Goal: Information Seeking & Learning: Learn about a topic

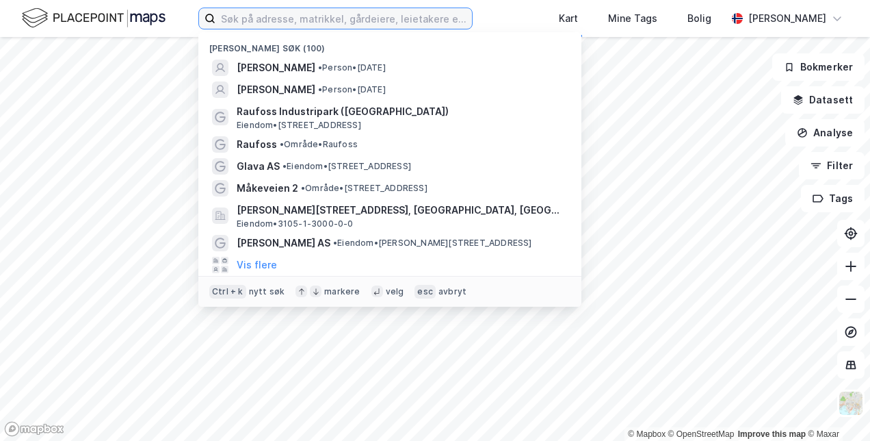
paste input "[STREET_ADDRESS]"
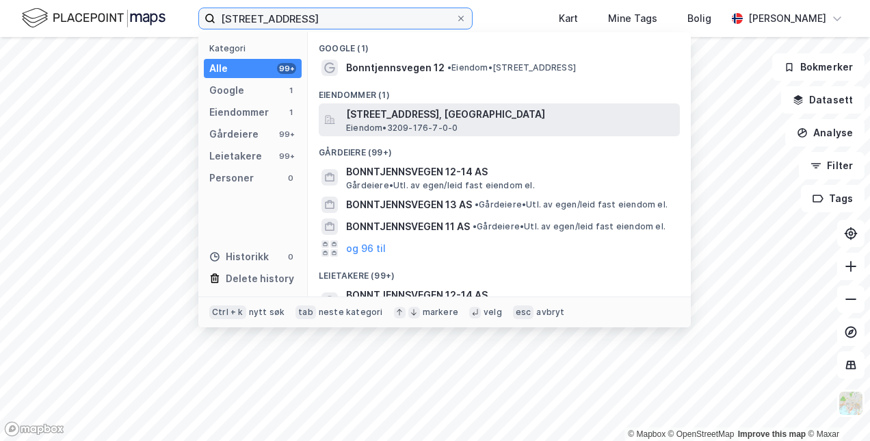
type input "[STREET_ADDRESS]"
click at [393, 120] on span "[STREET_ADDRESS], [GEOGRAPHIC_DATA]" at bounding box center [510, 114] width 328 height 16
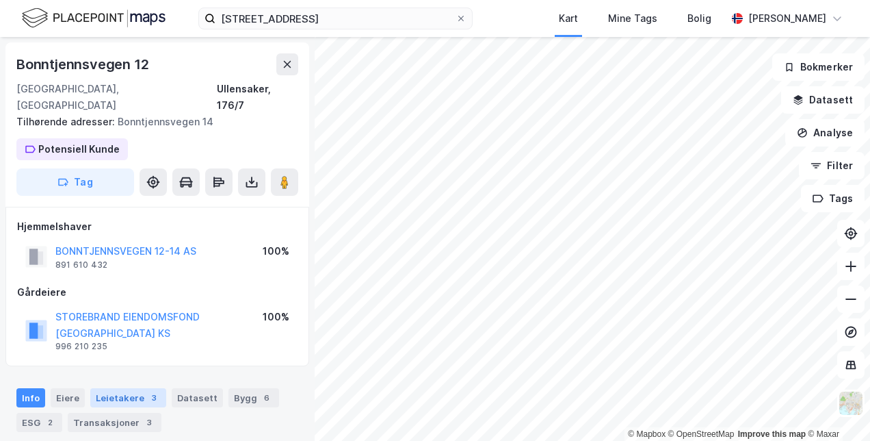
click at [147, 391] on div "3" at bounding box center [154, 398] width 14 height 14
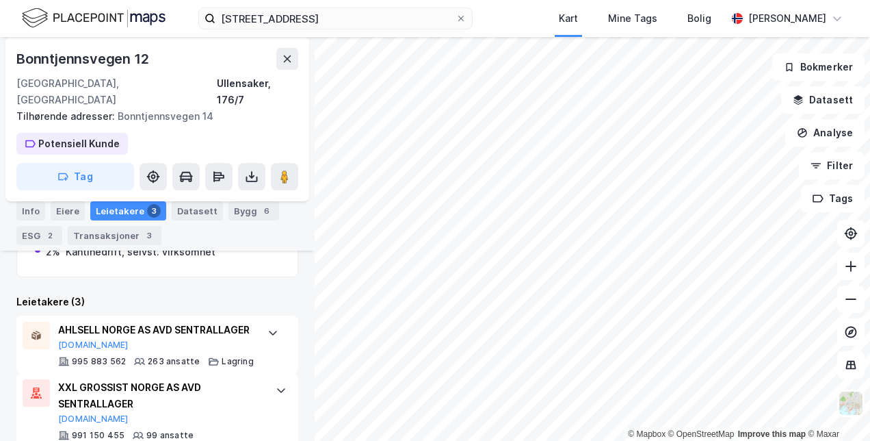
scroll to position [341, 0]
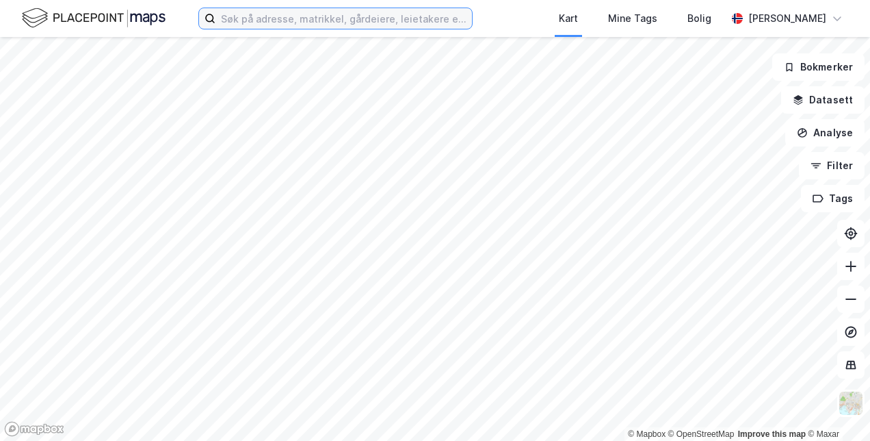
click at [328, 20] on input at bounding box center [343, 18] width 257 height 21
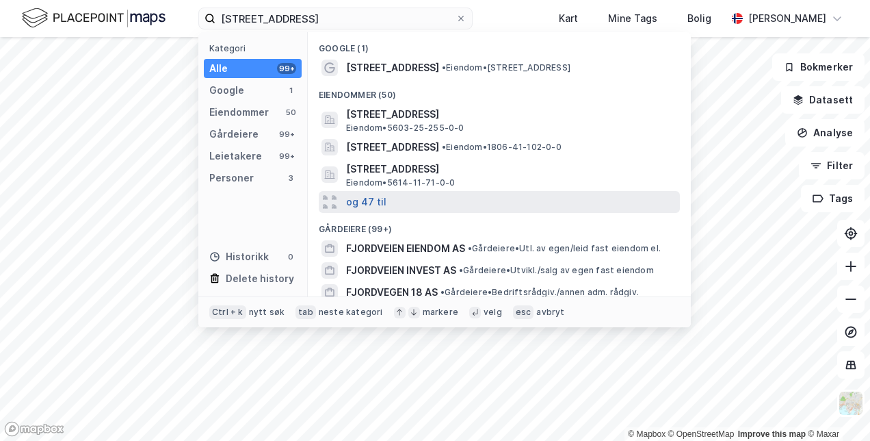
click at [369, 203] on button "og 47 til" at bounding box center [366, 202] width 40 height 16
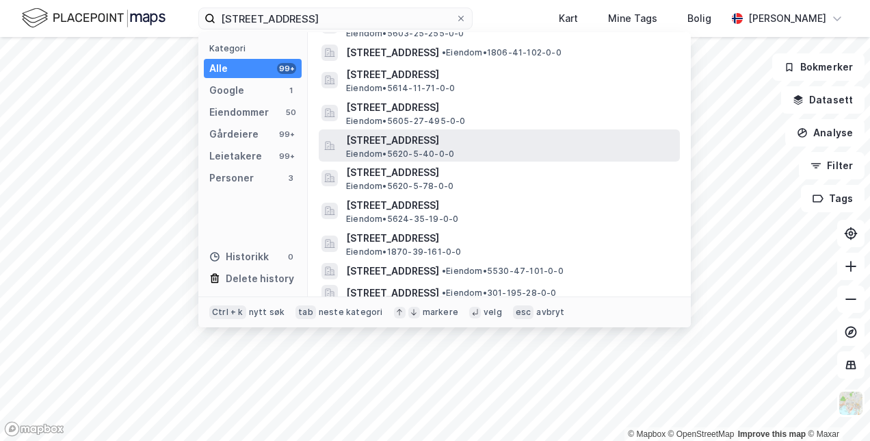
scroll to position [162, 0]
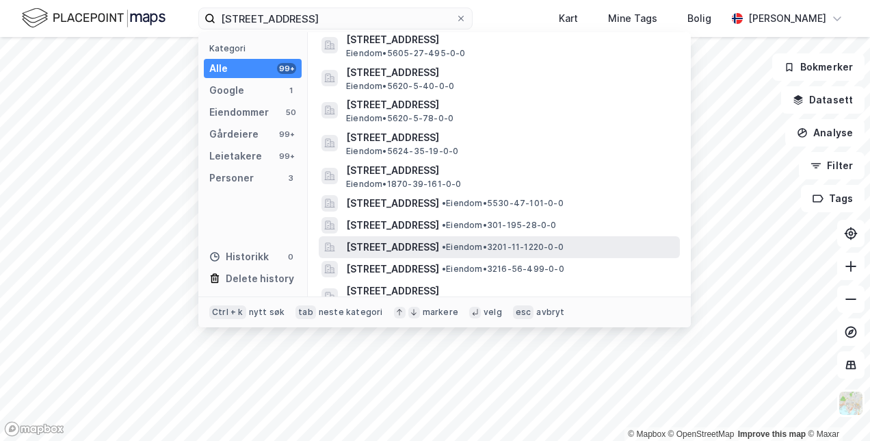
click at [423, 248] on span "Fjordveien 1, 1363, HØVIK, BÆRUM" at bounding box center [392, 247] width 93 height 16
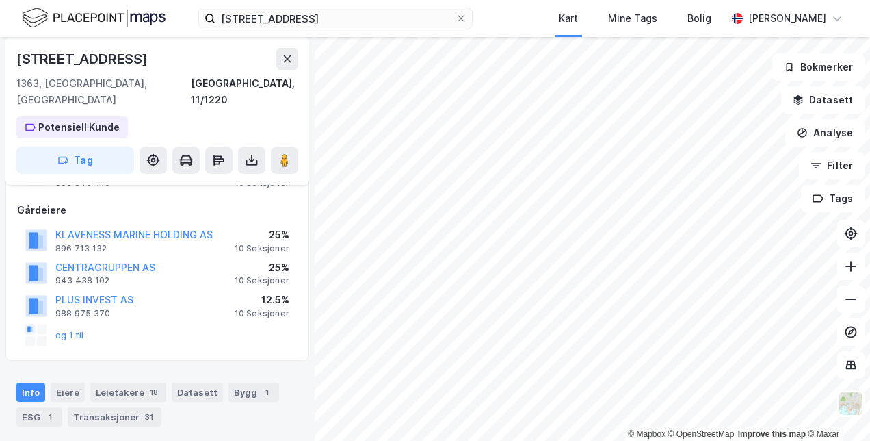
scroll to position [68, 0]
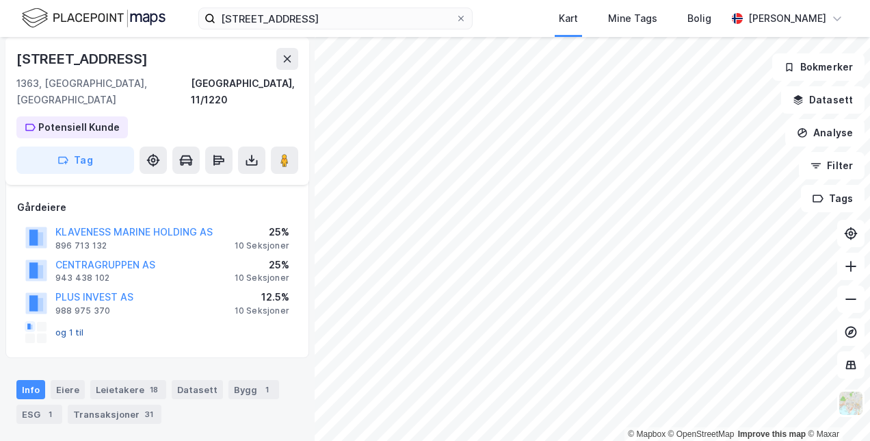
click at [0, 0] on button "og 1 til" at bounding box center [0, 0] width 0 height 0
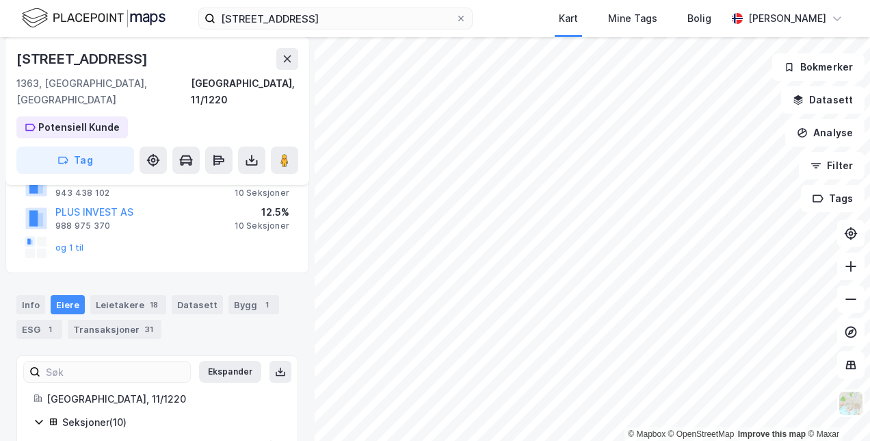
scroll to position [134, 0]
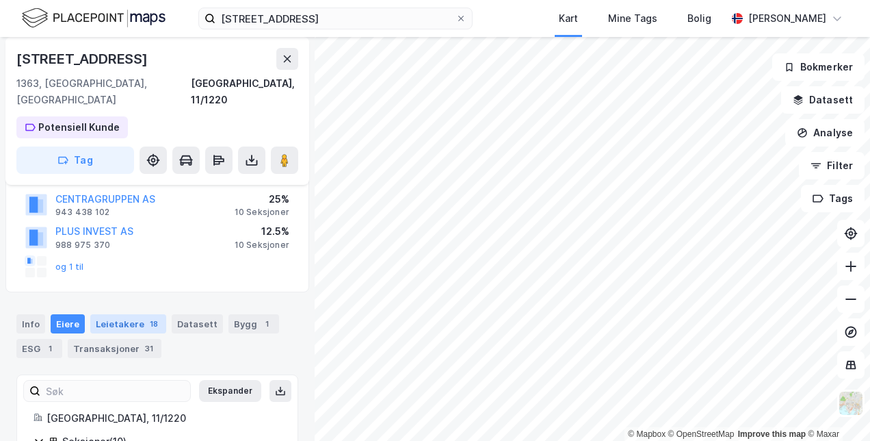
click at [122, 314] on div "Leietakere 18" at bounding box center [128, 323] width 76 height 19
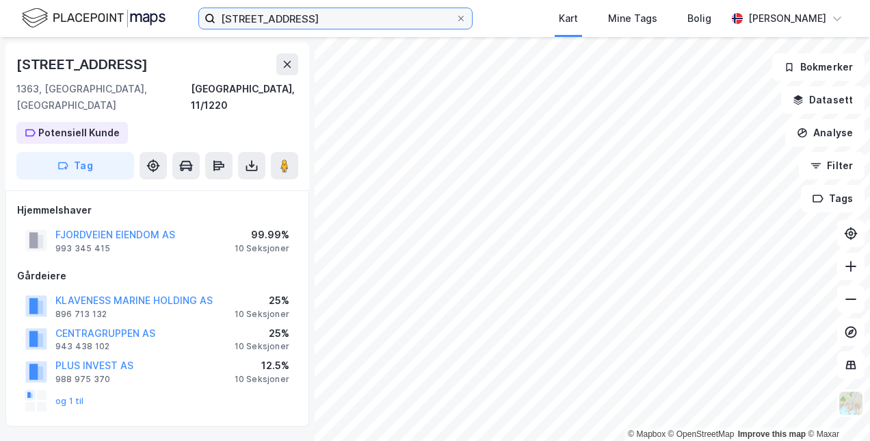
click at [287, 18] on input "fjordveien 1" at bounding box center [335, 18] width 240 height 21
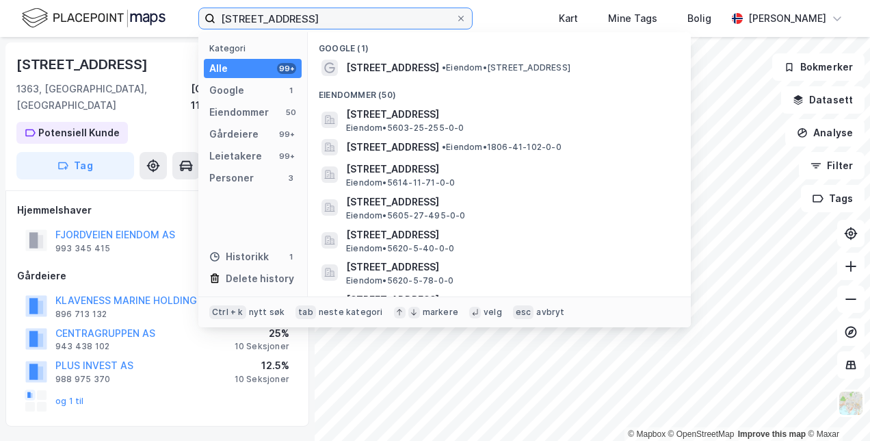
click at [287, 18] on input "fjordveien 1" at bounding box center [335, 18] width 240 height 21
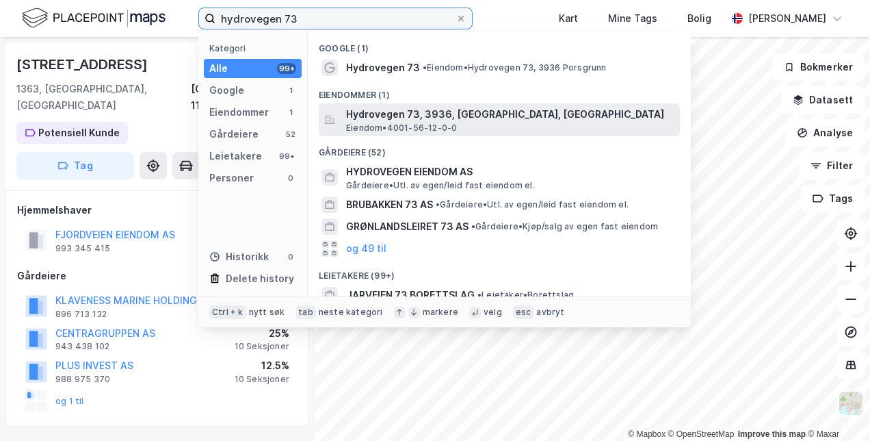
type input "hydrovegen 73"
click at [416, 116] on span "Hydrovegen 73, 3936, PORSGRUNN, PORSGRUNN" at bounding box center [510, 114] width 328 height 16
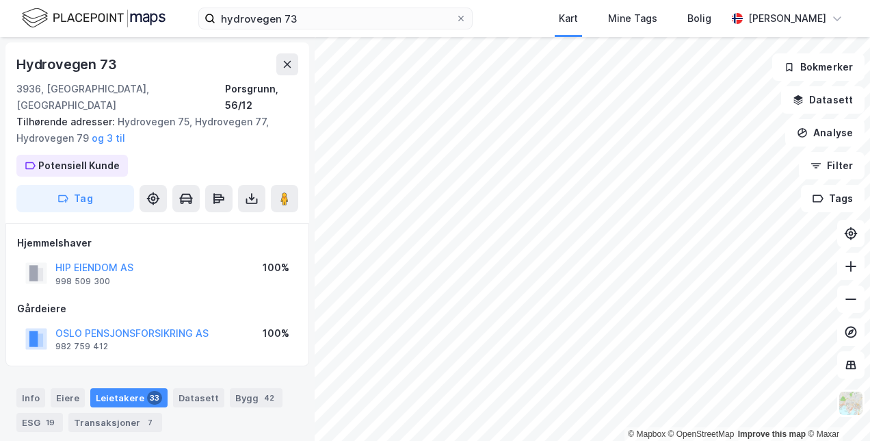
scroll to position [2, 0]
